Goal: Information Seeking & Learning: Learn about a topic

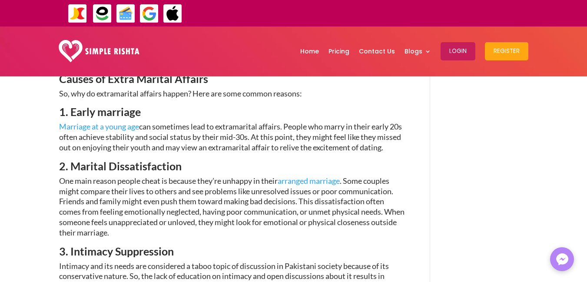
scroll to position [679, 0]
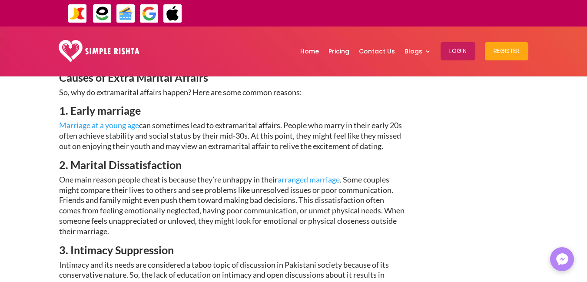
click at [215, 218] on p "One main reason people cheat is because they’re unhappy in their arranged marri…" at bounding box center [231, 210] width 345 height 70
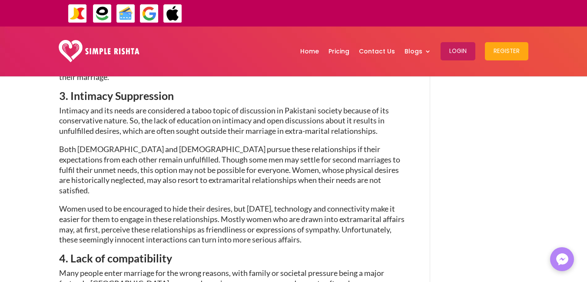
scroll to position [807, 0]
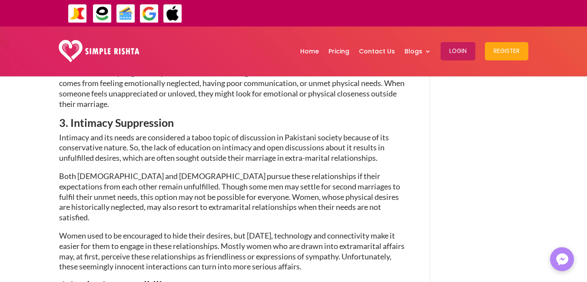
click at [200, 238] on span "Women used to be encouraged to hide their desires, but [DATE], technology and c…" at bounding box center [231, 251] width 345 height 40
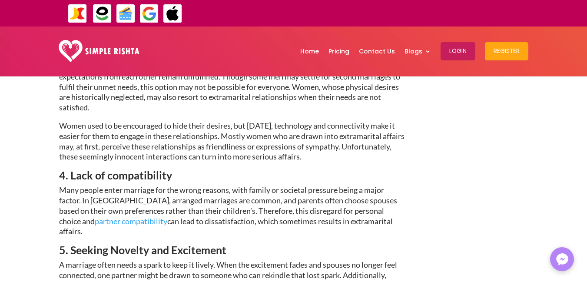
scroll to position [917, 0]
drag, startPoint x: 297, startPoint y: 190, endPoint x: 264, endPoint y: 190, distance: 33.4
click at [266, 189] on span "Many people enter marriage for the wrong reasons, with family or societal press…" at bounding box center [228, 210] width 338 height 51
drag, startPoint x: 264, startPoint y: 190, endPoint x: 296, endPoint y: 191, distance: 32.2
click at [296, 191] on span "Many people enter marriage for the wrong reasons, with family or societal press…" at bounding box center [228, 210] width 338 height 51
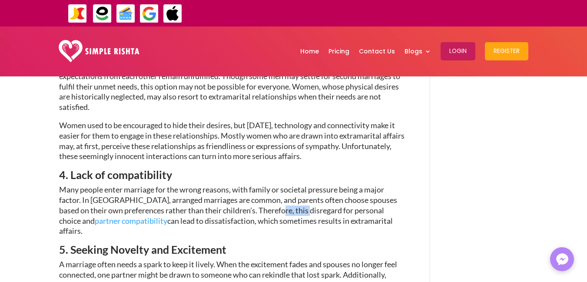
copy span "disregard"
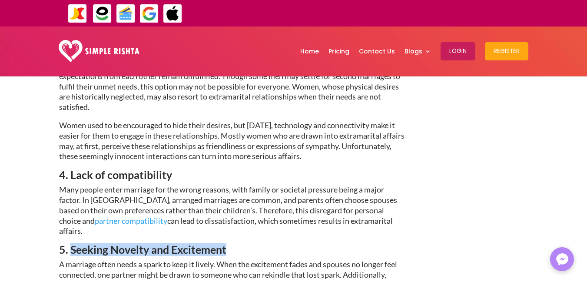
drag, startPoint x: 231, startPoint y: 215, endPoint x: 70, endPoint y: 221, distance: 161.7
click at [70, 244] on h4 "5. Seeking Novelty and Excitement" at bounding box center [231, 251] width 345 height 15
copy span "Seeking Novelty and Excitement"
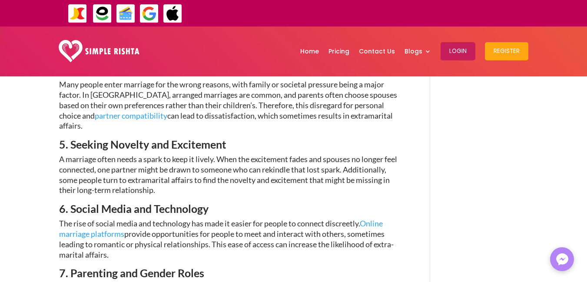
scroll to position [1041, 0]
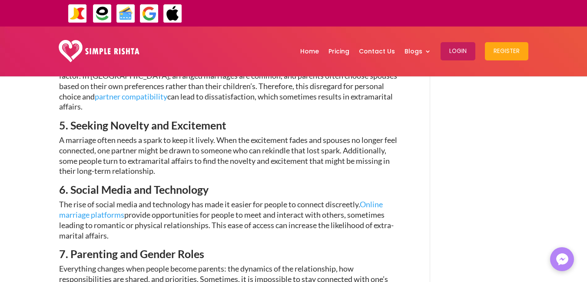
click at [301, 248] on h4 "7. Parenting and Gender Roles" at bounding box center [231, 255] width 345 height 15
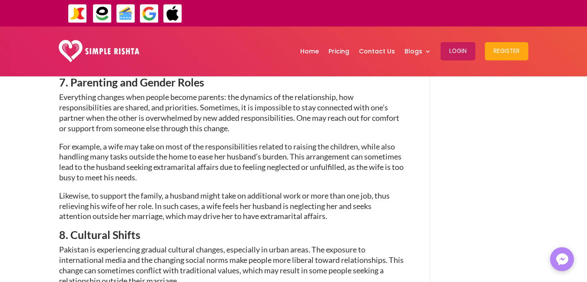
scroll to position [1221, 0]
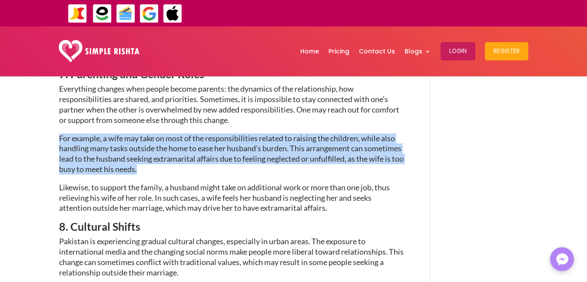
drag, startPoint x: 186, startPoint y: 138, endPoint x: 59, endPoint y: 106, distance: 130.7
click at [59, 133] on span "For example, a wife may take on most of the responsibilities related to raising…" at bounding box center [231, 153] width 344 height 40
copy span "For example, a wife may take on most of the responsibilities related to raising…"
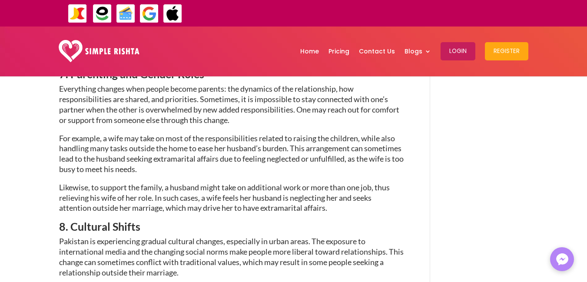
click at [230, 182] on span "Likewise, to support the family, a husband might take on additional work or mor…" at bounding box center [224, 197] width 331 height 30
click at [108, 182] on span "Likewise, to support the family, a husband might take on additional work or mor…" at bounding box center [224, 197] width 331 height 30
drag, startPoint x: 89, startPoint y: 157, endPoint x: 57, endPoint y: 155, distance: 31.3
copy span "Likewise"
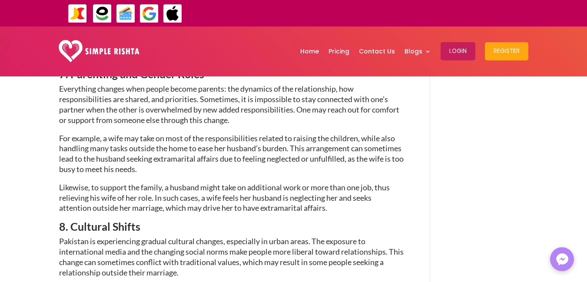
click at [200, 188] on p "Likewise, to support the family, a husband might take on additional work or mor…" at bounding box center [231, 201] width 345 height 39
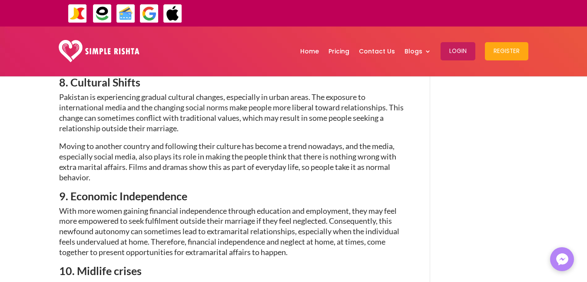
scroll to position [1374, 0]
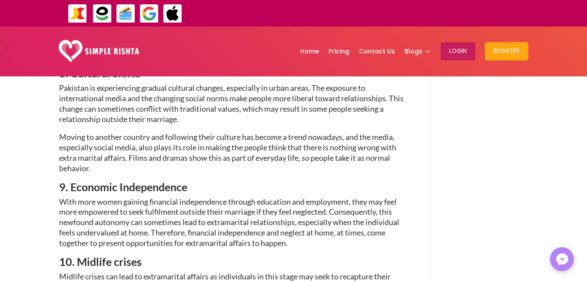
click at [195, 182] on h4 "9. Economic Independence" at bounding box center [231, 189] width 345 height 15
drag, startPoint x: 191, startPoint y: 156, endPoint x: 78, endPoint y: 156, distance: 112.5
click at [83, 182] on h4 "9. Economic Independence" at bounding box center [231, 189] width 345 height 15
drag, startPoint x: 188, startPoint y: 157, endPoint x: 66, endPoint y: 161, distance: 122.1
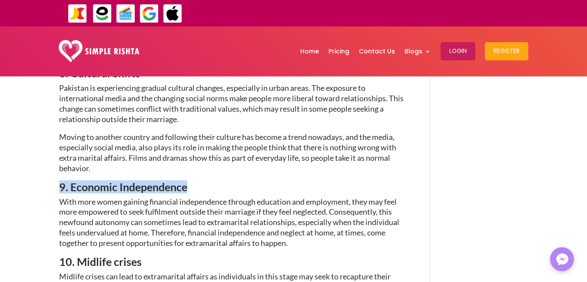
click at [65, 180] on span "9. Economic Independence" at bounding box center [123, 186] width 128 height 13
click at [194, 182] on h4 "9. Economic Independence" at bounding box center [231, 189] width 345 height 15
drag, startPoint x: 194, startPoint y: 155, endPoint x: 83, endPoint y: 159, distance: 110.4
click at [83, 182] on h4 "9. Economic Independence" at bounding box center [231, 189] width 345 height 15
click at [116, 255] on span "10. Midlife crises" at bounding box center [100, 261] width 83 height 13
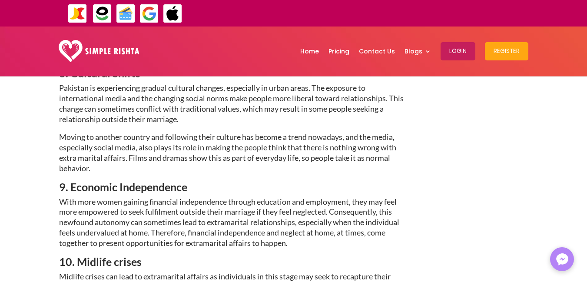
click at [179, 256] on h4 "10. Midlife crises" at bounding box center [231, 263] width 345 height 15
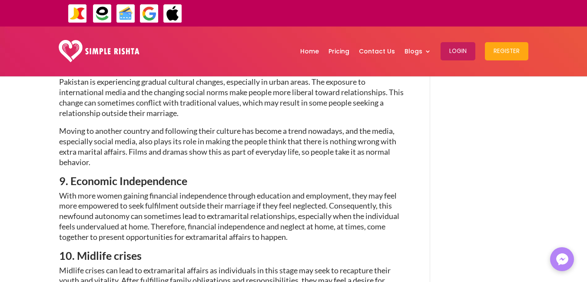
drag, startPoint x: 162, startPoint y: 219, endPoint x: 162, endPoint y: 235, distance: 15.7
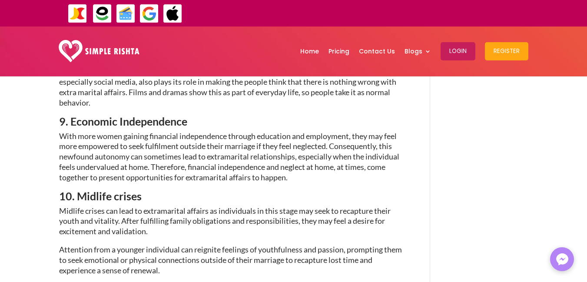
scroll to position [1421, 0]
